Goal: Navigation & Orientation: Find specific page/section

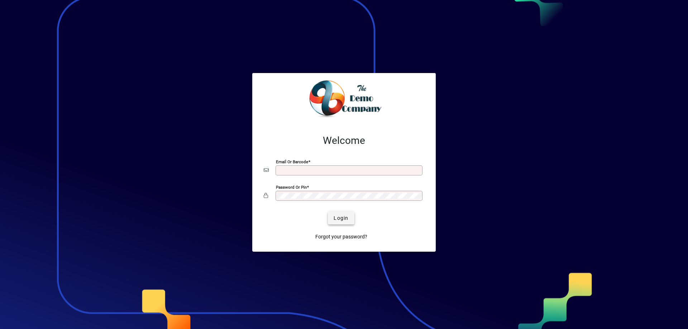
type input "**********"
click at [334, 217] on span "Login" at bounding box center [341, 219] width 15 height 8
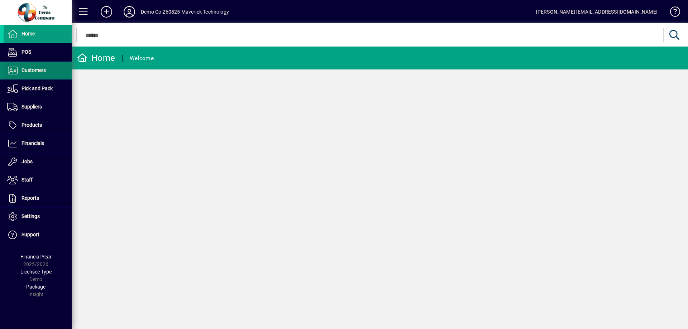
click at [30, 74] on span "Customers" at bounding box center [25, 70] width 42 height 9
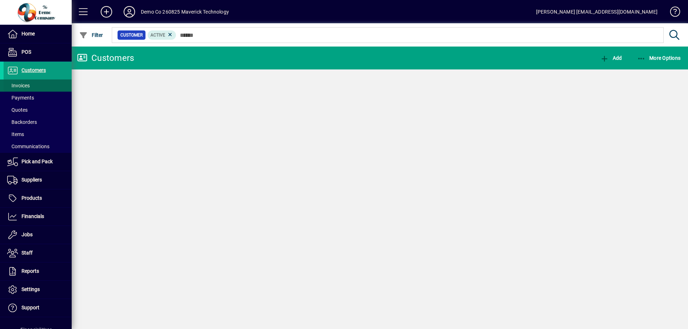
click at [27, 85] on span "Invoices" at bounding box center [18, 86] width 23 height 6
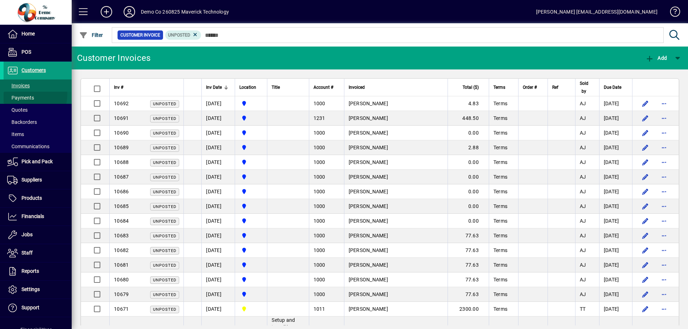
click at [20, 94] on span "Payments" at bounding box center [19, 98] width 30 height 8
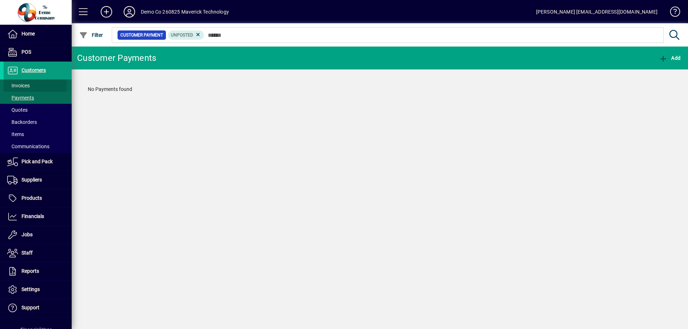
click at [22, 86] on span "Invoices" at bounding box center [18, 86] width 23 height 6
